Goal: Book appointment/travel/reservation

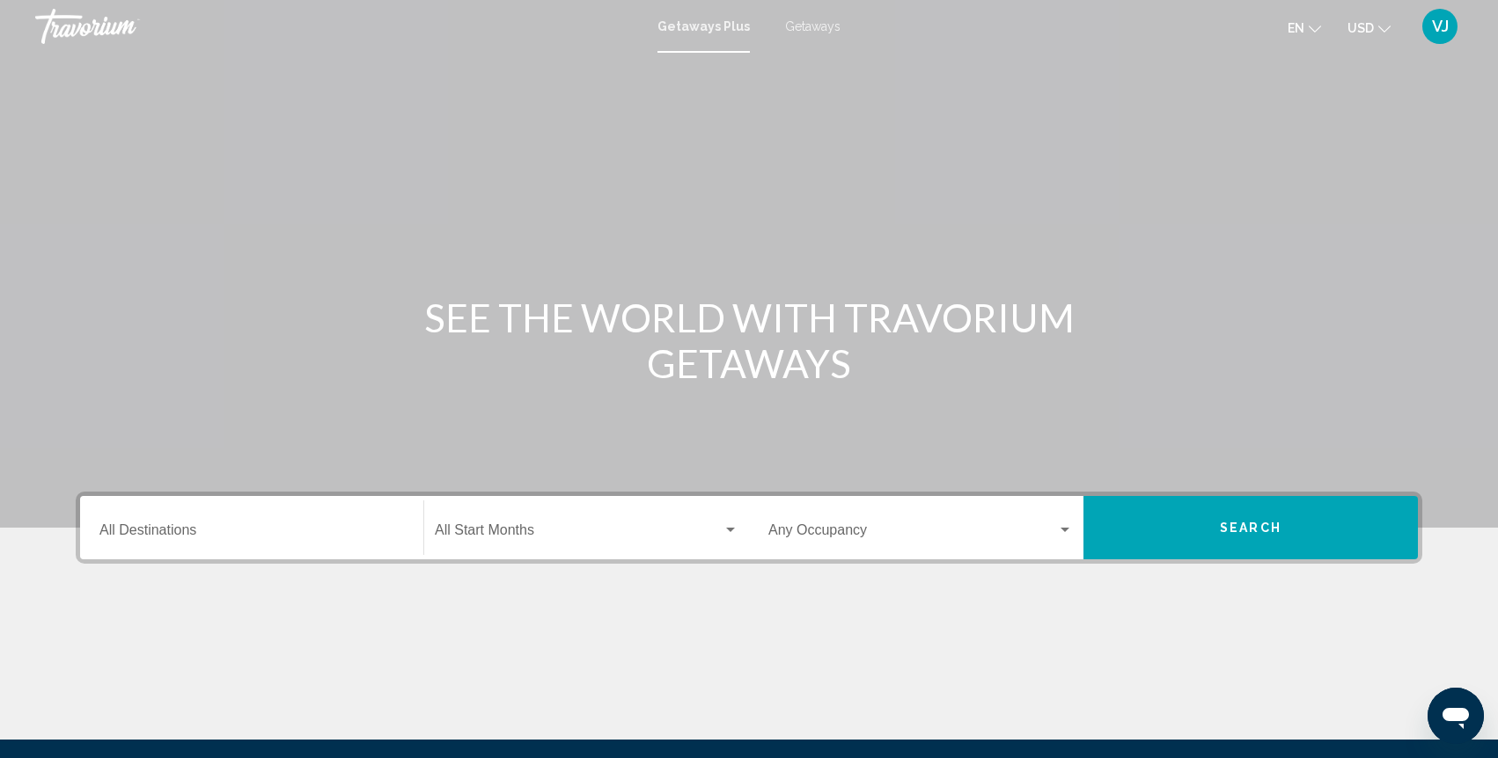
click at [157, 534] on input "Destination All Destinations" at bounding box center [251, 534] width 304 height 16
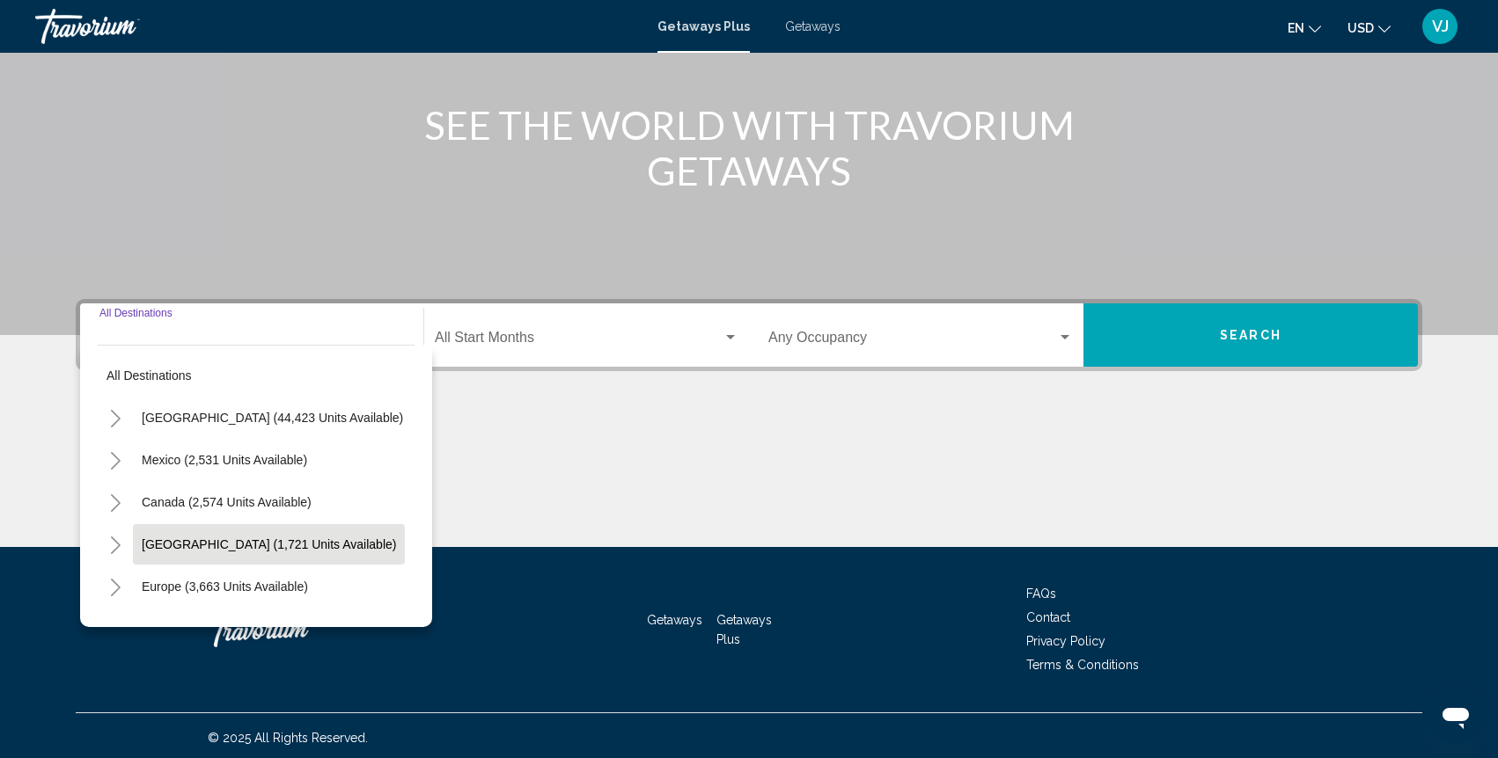
scroll to position [197, 0]
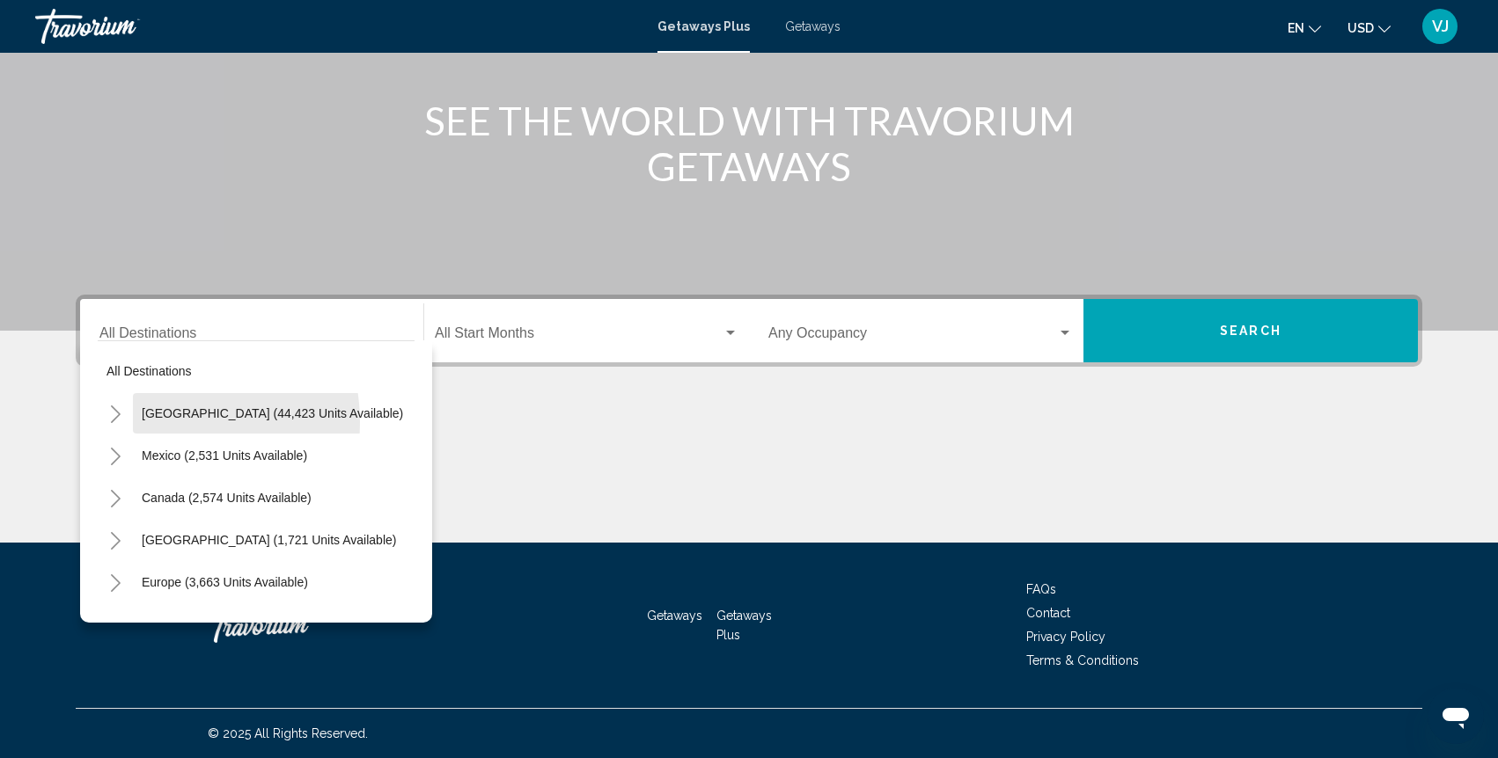
click at [163, 422] on button "[GEOGRAPHIC_DATA] (44,423 units available)" at bounding box center [272, 413] width 279 height 40
type input "**********"
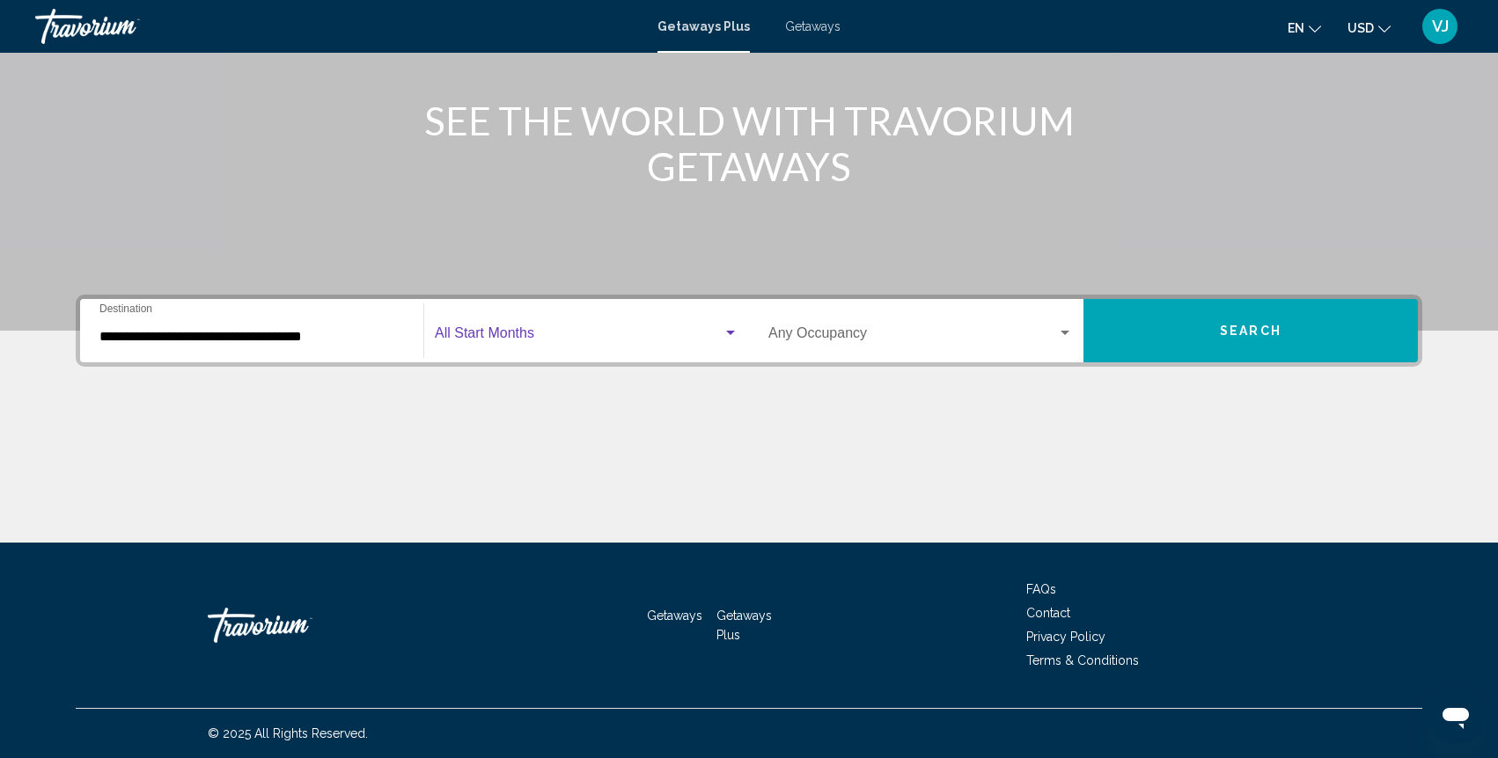
click at [726, 331] on div "Search widget" at bounding box center [730, 333] width 9 height 4
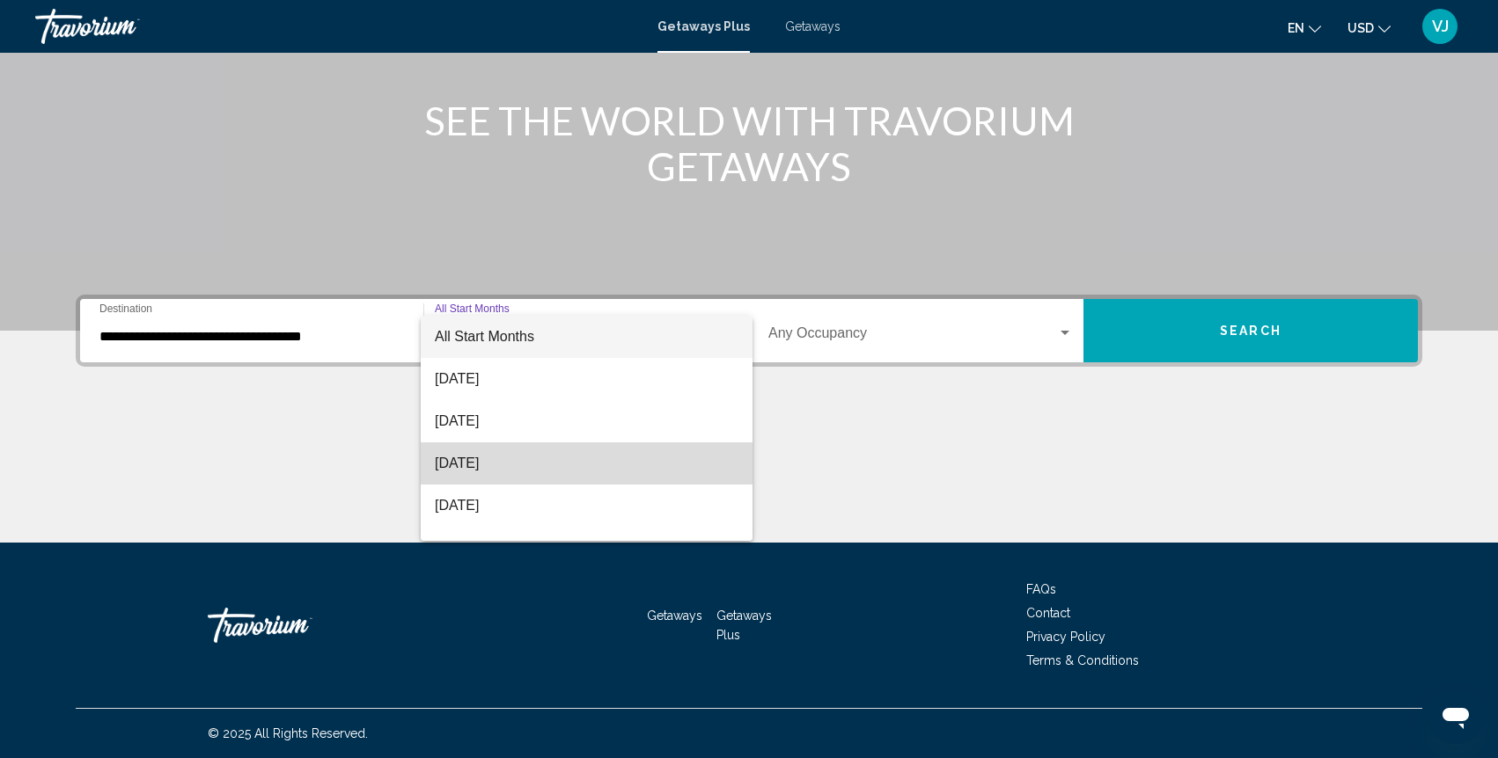
drag, startPoint x: 515, startPoint y: 463, endPoint x: 535, endPoint y: 456, distance: 21.4
click at [515, 463] on span "[DATE]" at bounding box center [587, 464] width 304 height 42
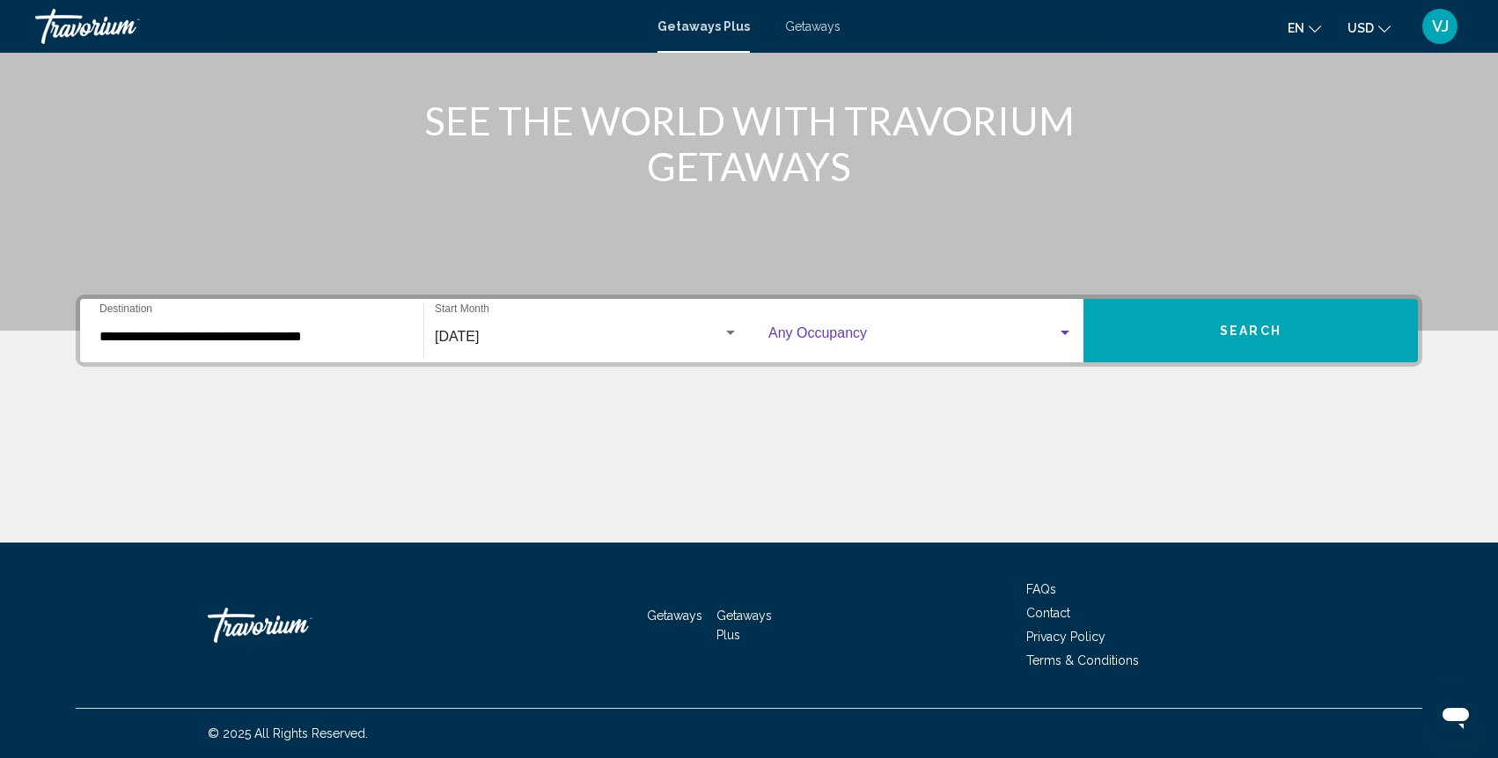
click at [1069, 330] on div "Search widget" at bounding box center [1065, 333] width 16 height 14
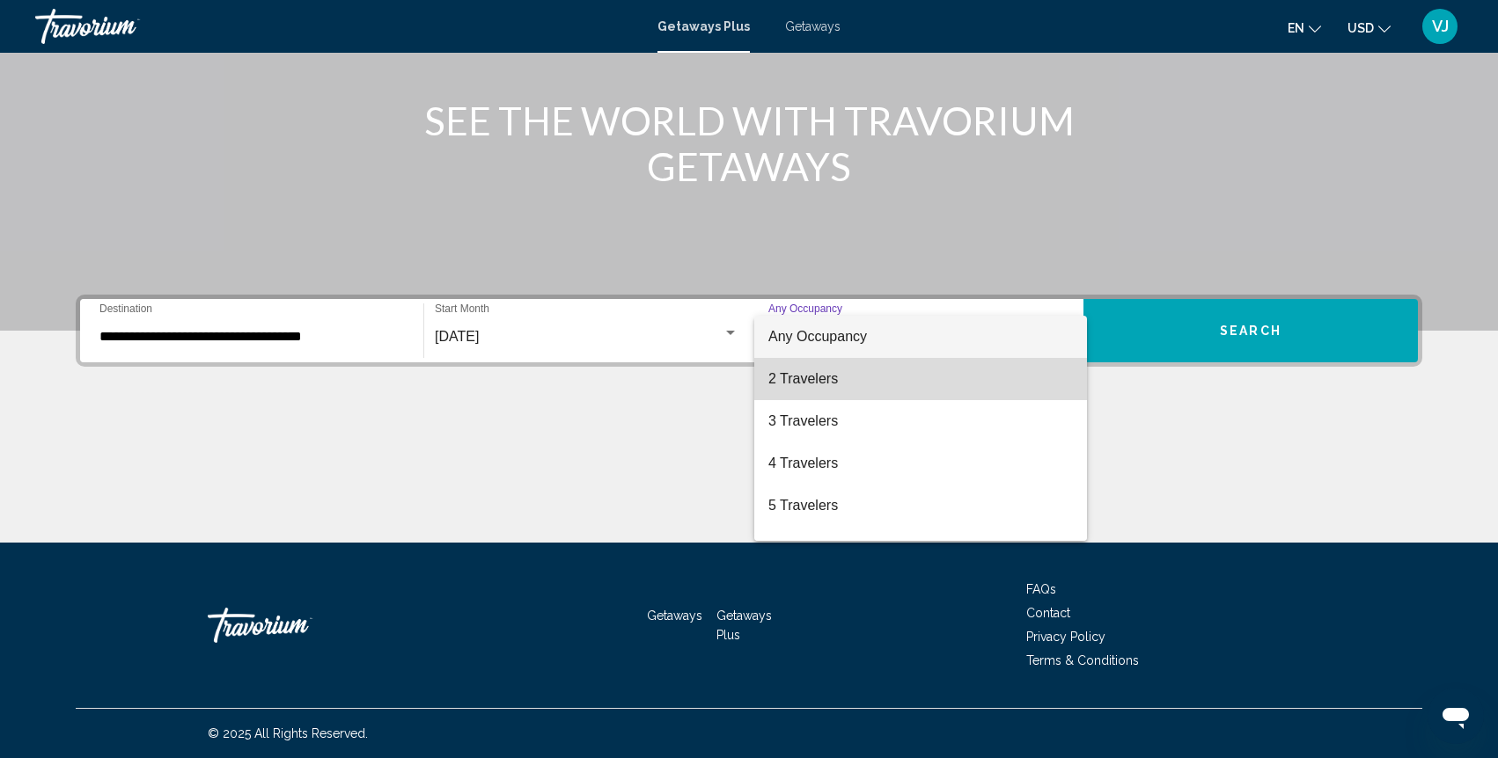
drag, startPoint x: 898, startPoint y: 381, endPoint x: 957, endPoint y: 376, distance: 59.2
click at [898, 380] on span "2 Travelers" at bounding box center [920, 379] width 304 height 42
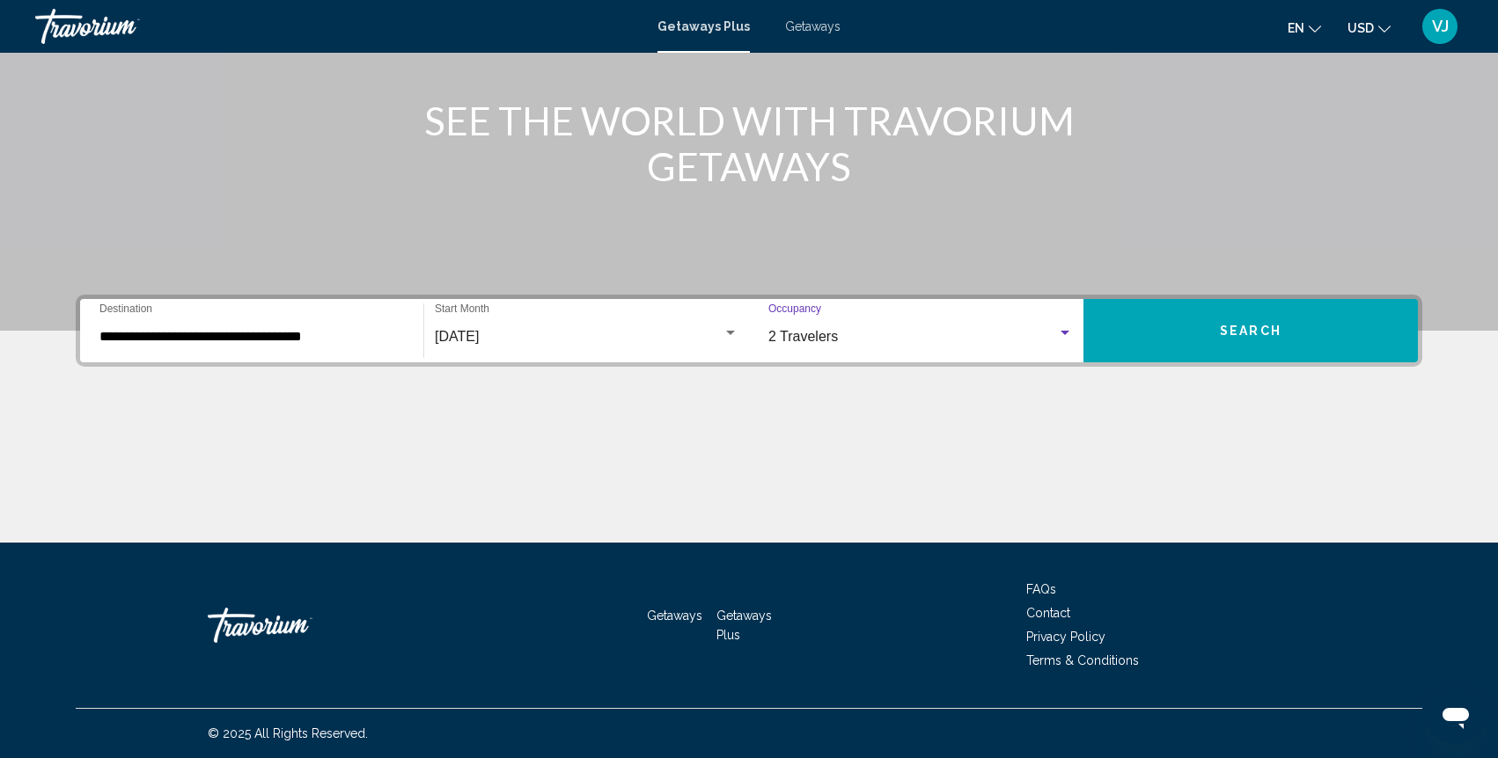
click at [1279, 328] on span "Search" at bounding box center [1251, 332] width 62 height 14
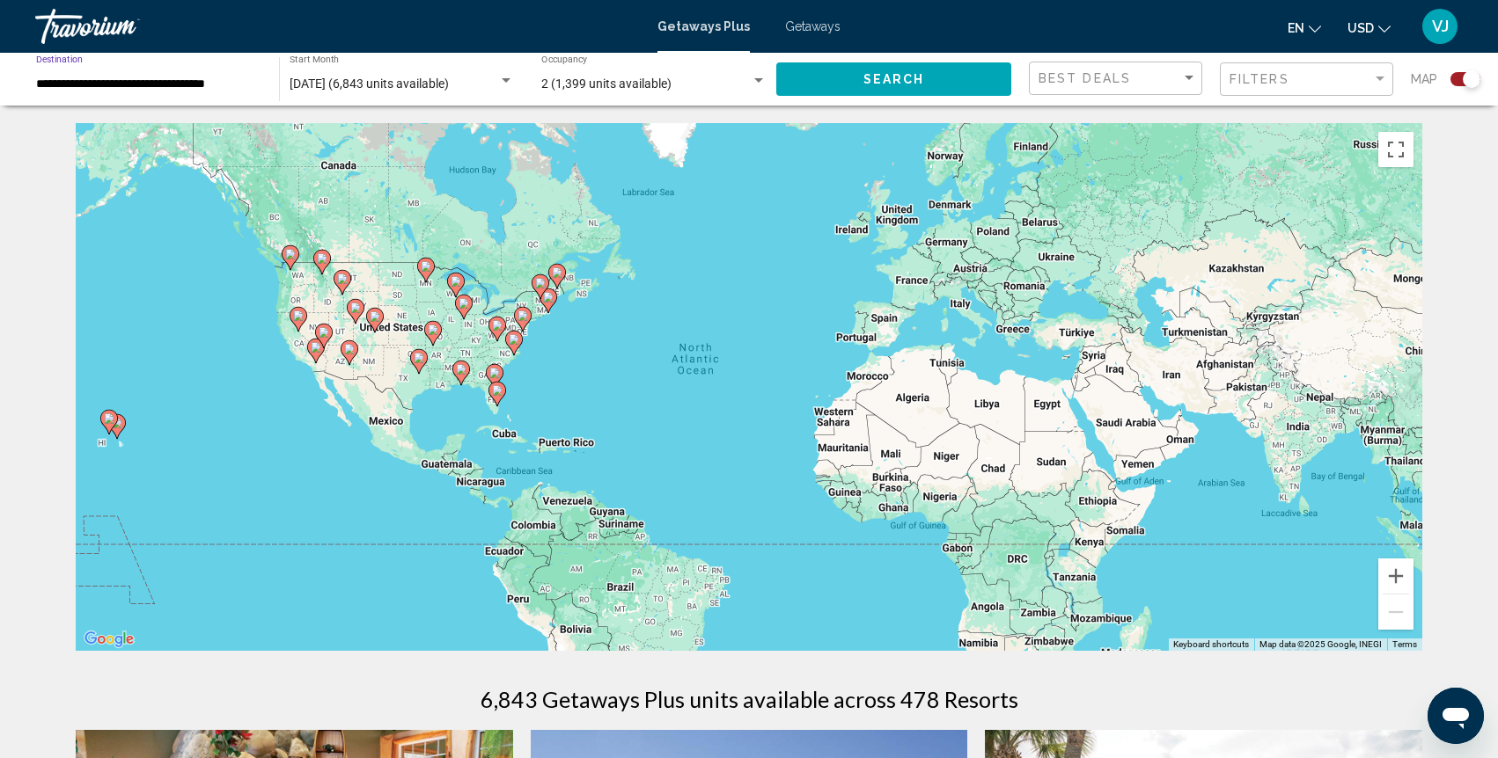
click at [202, 87] on input "**********" at bounding box center [148, 84] width 225 height 14
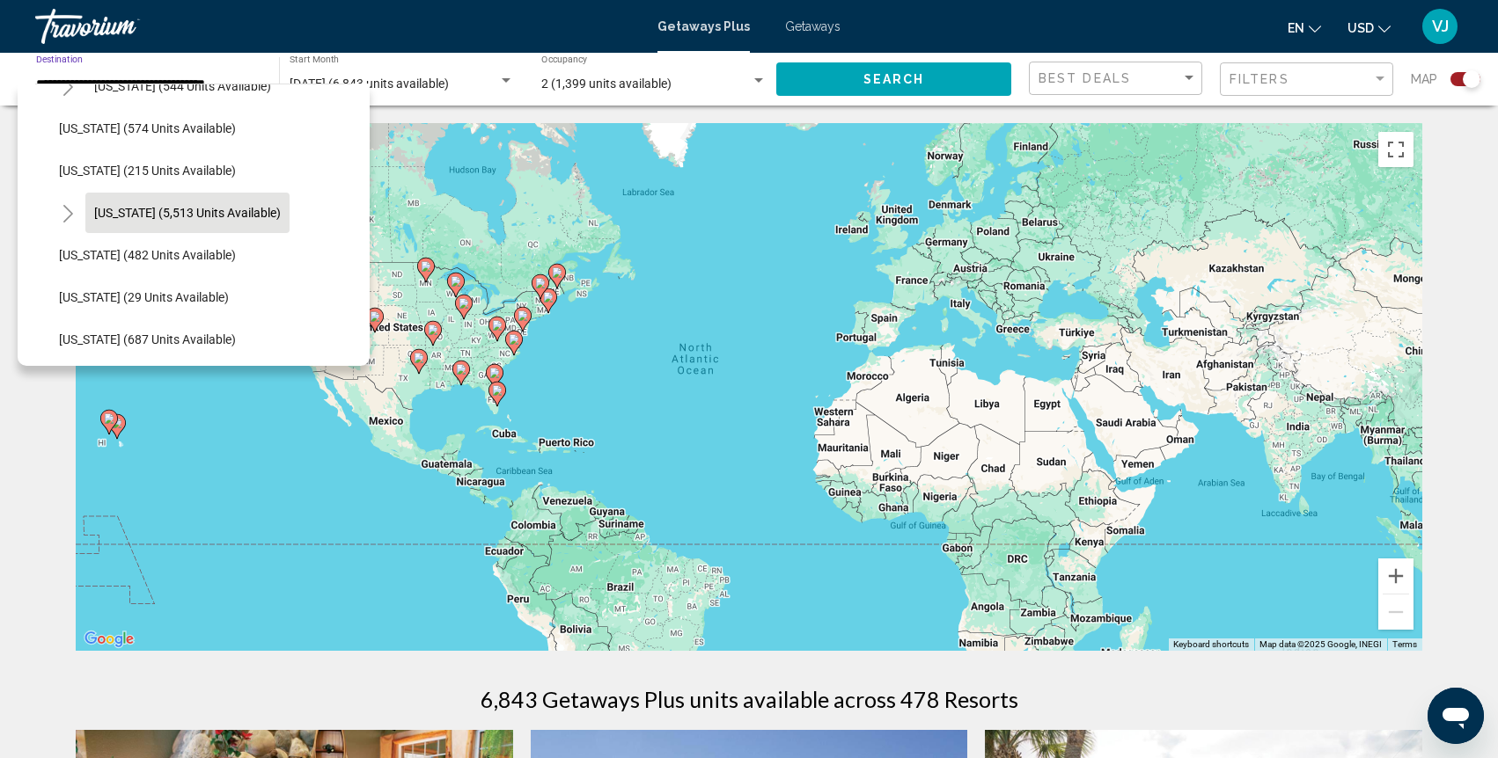
scroll to position [1520, 3]
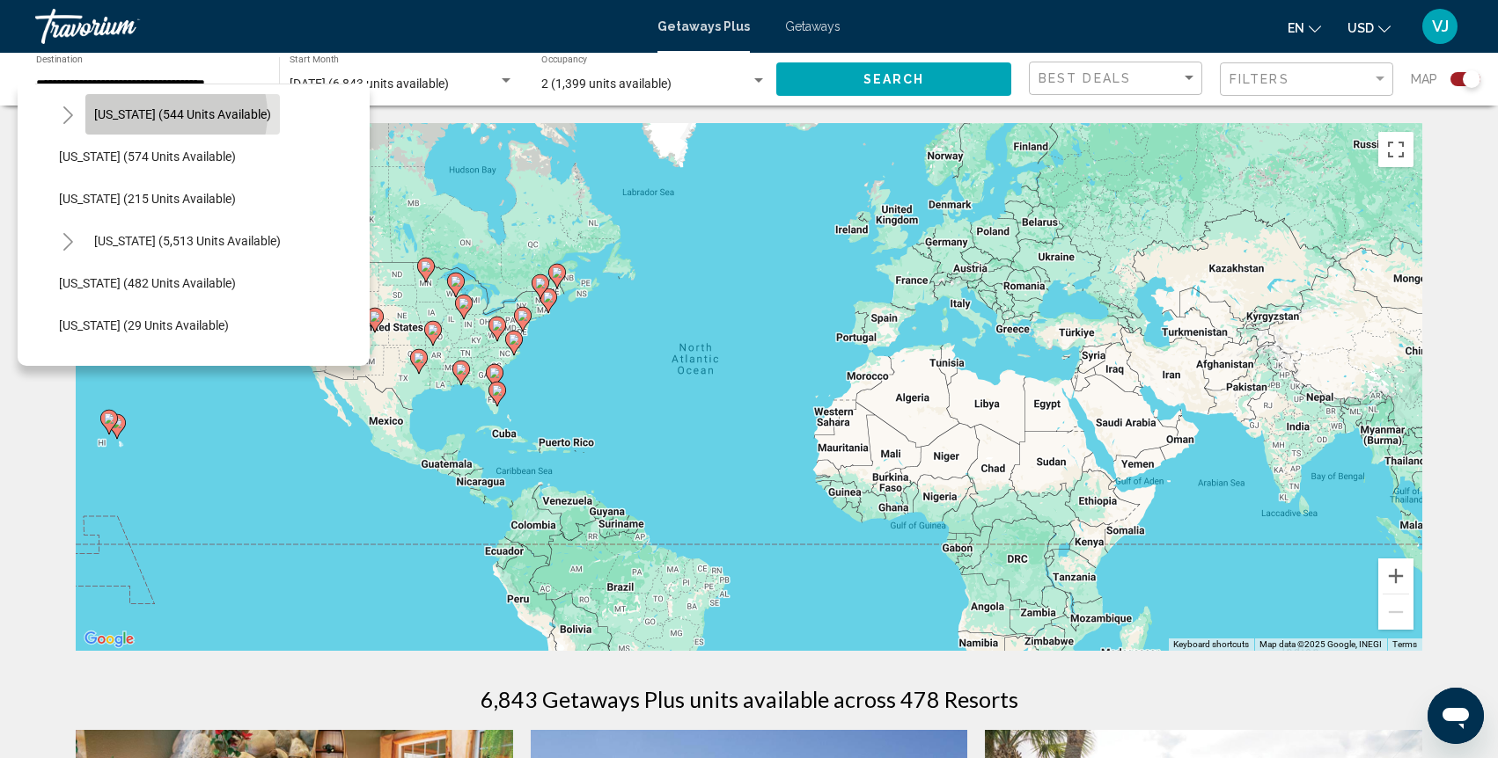
click at [175, 114] on span "[US_STATE] (544 units available)" at bounding box center [182, 114] width 177 height 14
type input "**********"
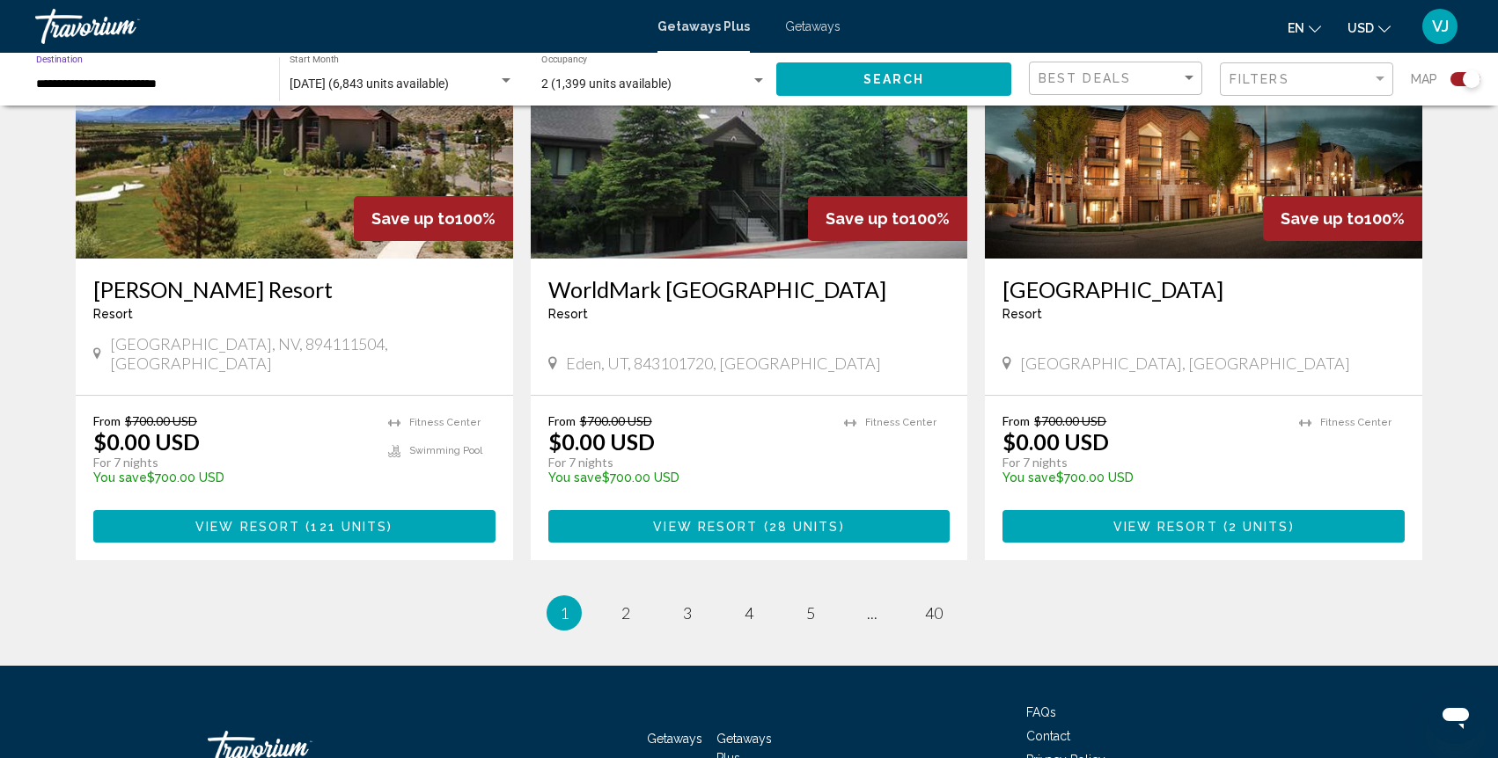
scroll to position [2570, 0]
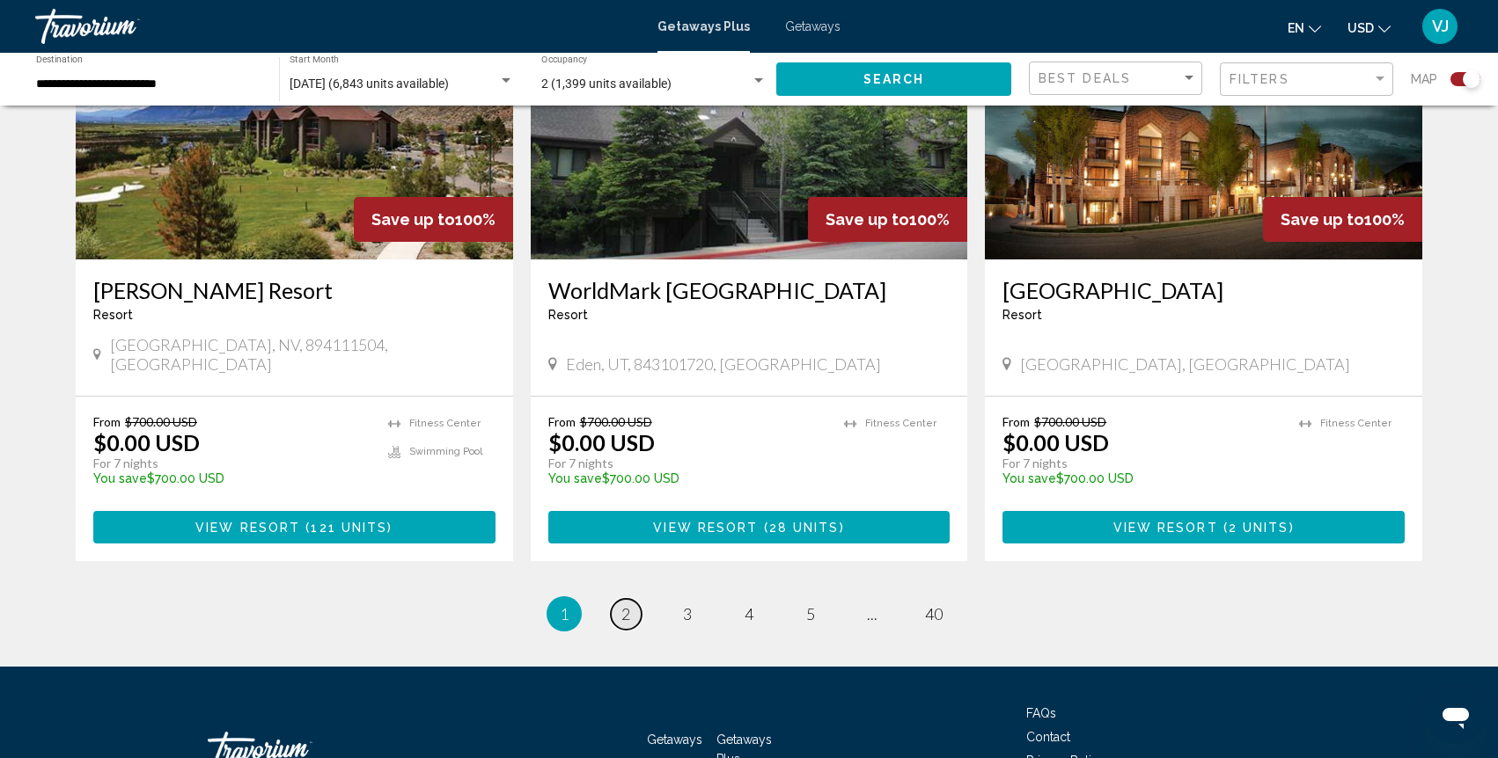
click at [628, 605] on span "2" at bounding box center [625, 614] width 9 height 19
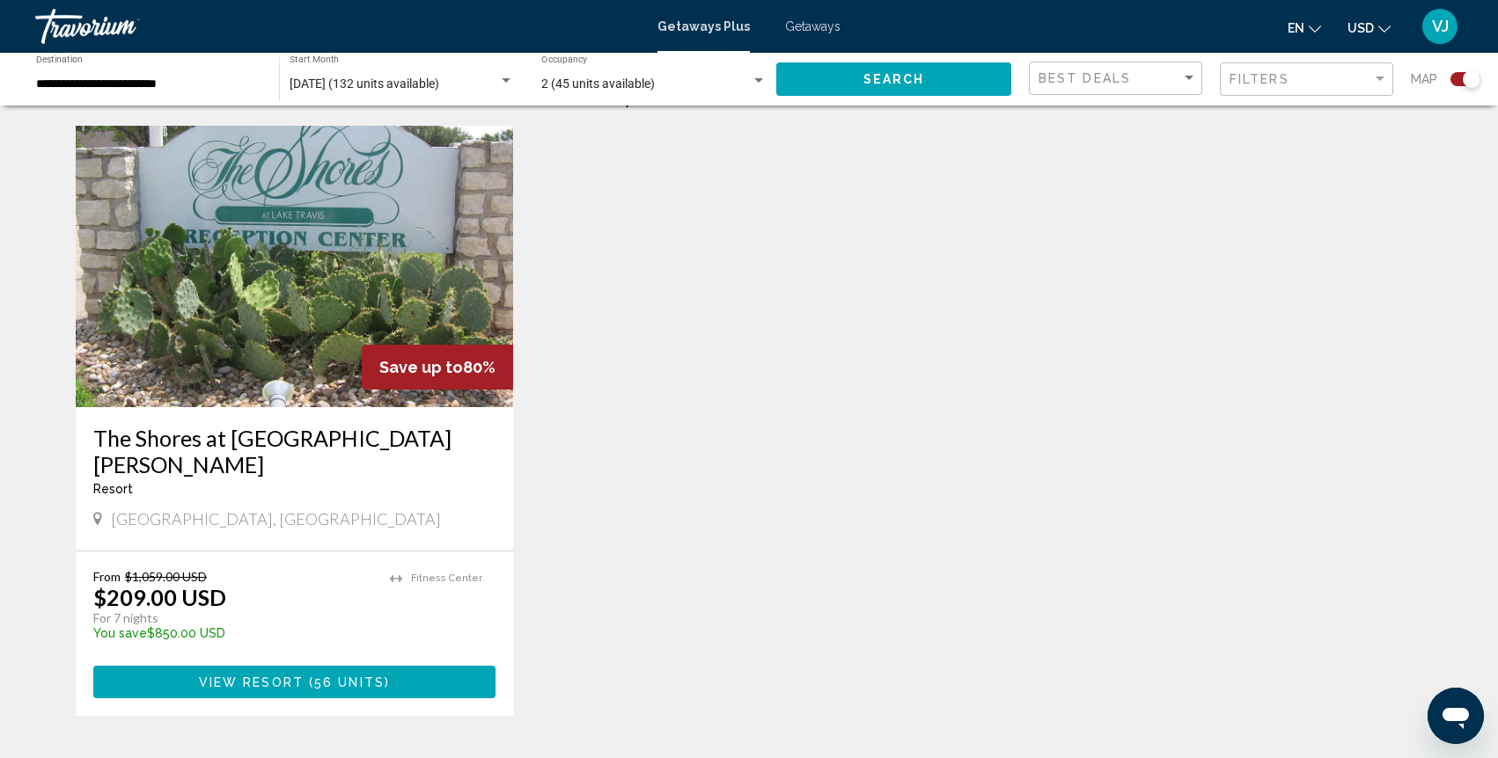
scroll to position [607, 0]
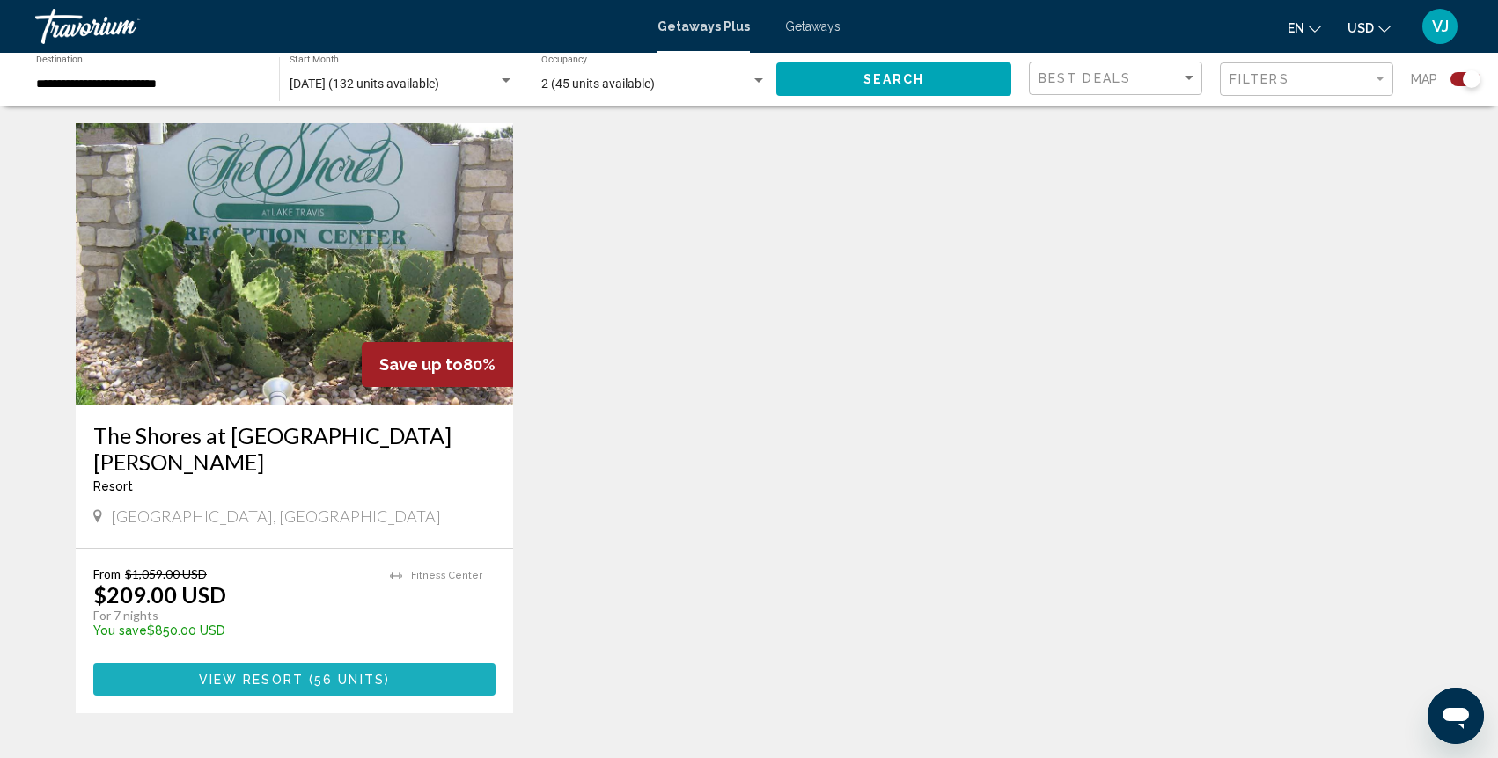
click at [320, 673] on span "56 units" at bounding box center [349, 680] width 70 height 14
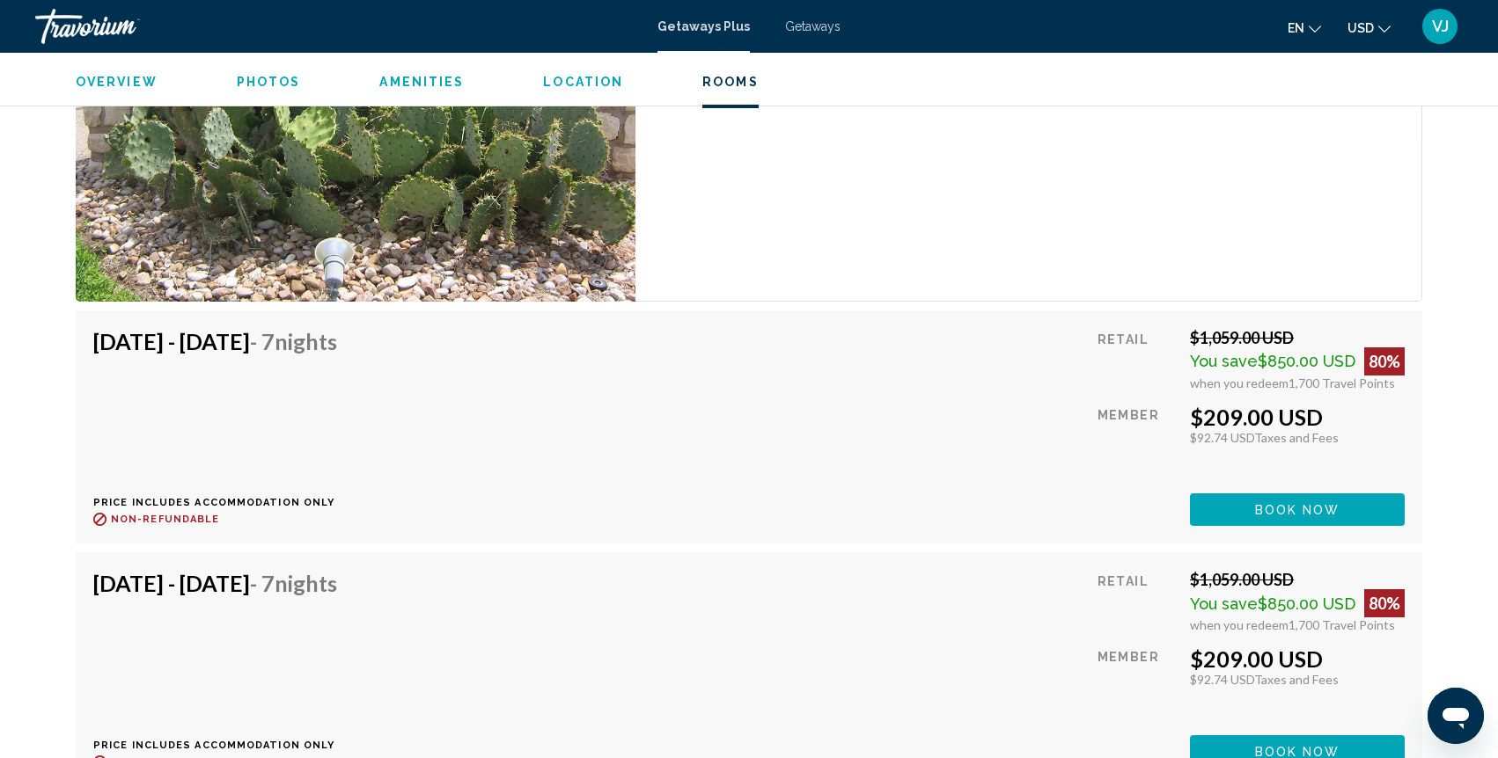
scroll to position [2988, 0]
